Goal: Information Seeking & Learning: Learn about a topic

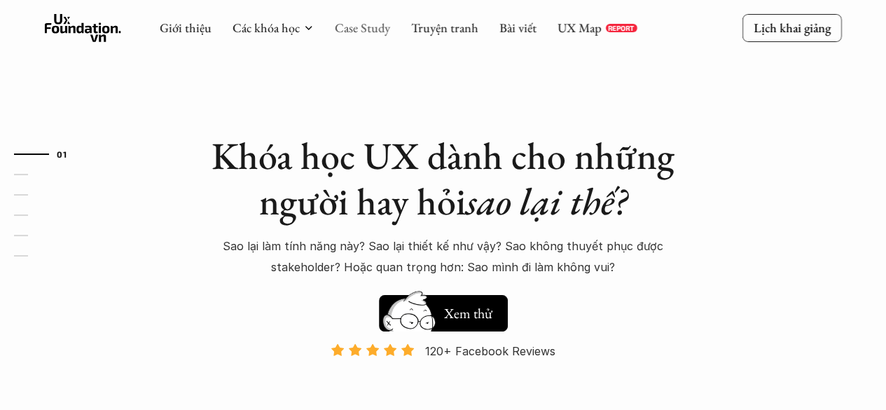
click at [370, 26] on link "Case Study" at bounding box center [362, 28] width 55 height 16
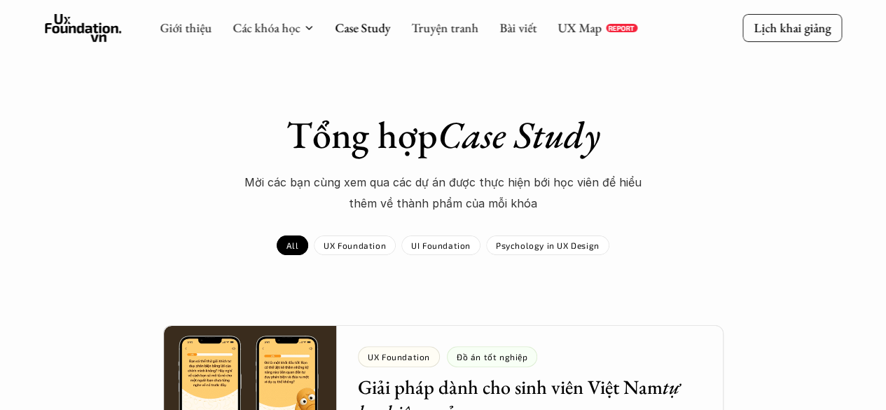
scroll to position [210, 0]
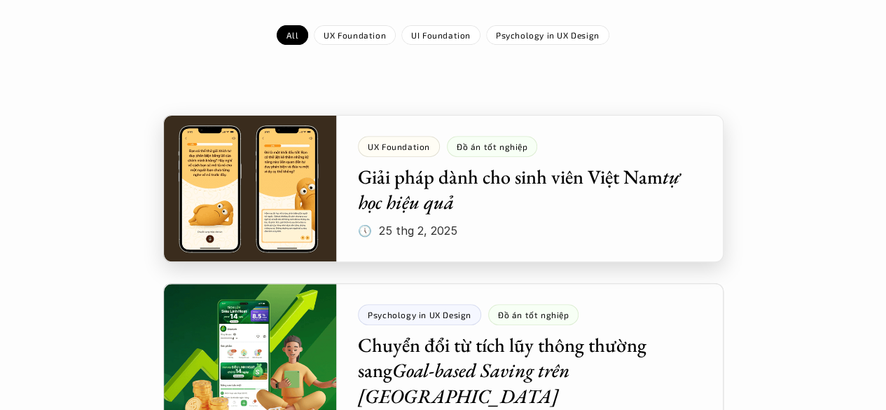
click at [494, 179] on div at bounding box center [443, 188] width 560 height 147
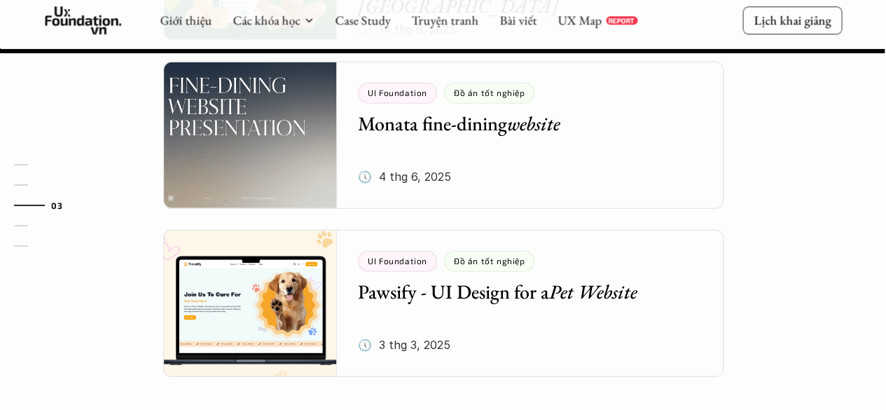
scroll to position [1891, 0]
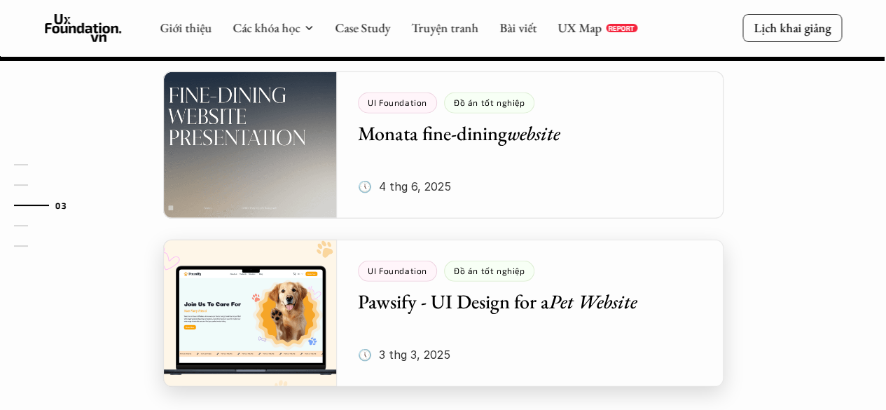
click at [468, 262] on div at bounding box center [443, 312] width 560 height 147
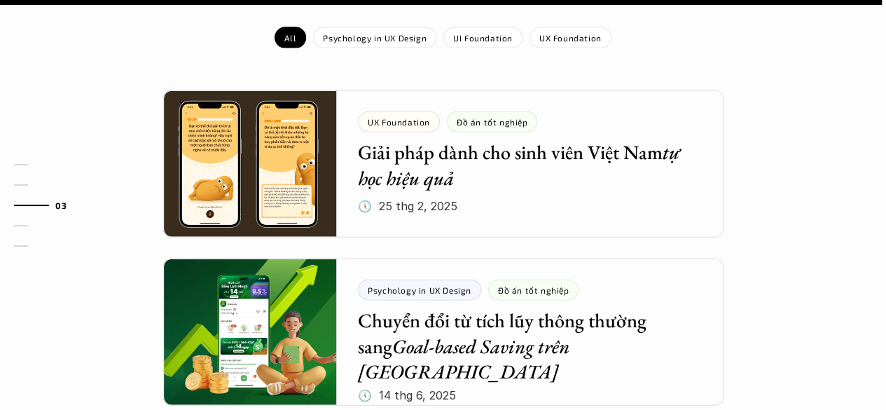
scroll to position [1751, 0]
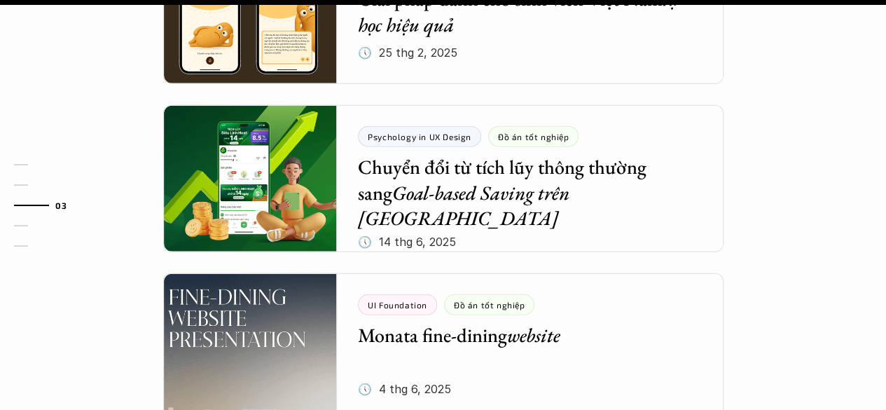
scroll to position [1891, 0]
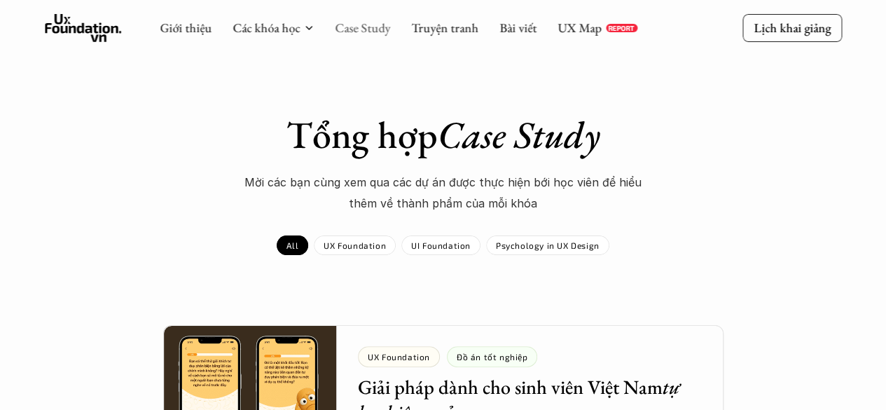
click at [373, 27] on link "Case Study" at bounding box center [362, 28] width 55 height 16
click at [359, 249] on p "UX Foundation" at bounding box center [355, 245] width 62 height 10
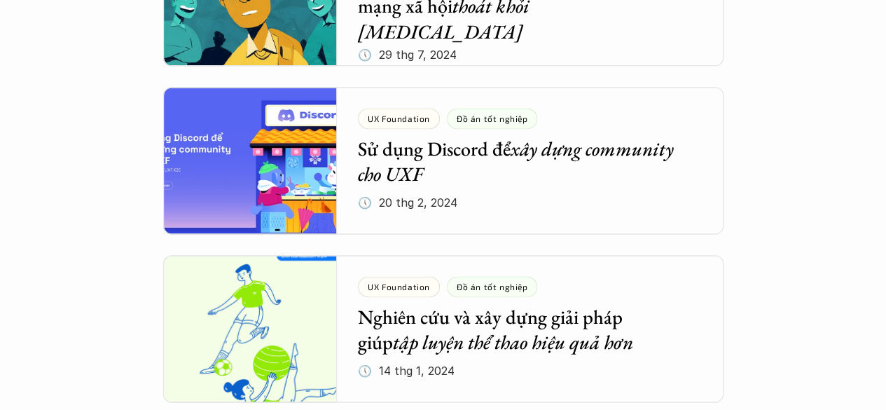
scroll to position [1400, 0]
